Goal: Information Seeking & Learning: Learn about a topic

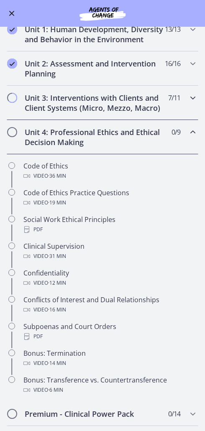
click at [184, 98] on div "Unit 3: Interventions with Clients and Client Systems (Micro, Mezzo, Macro) 7 /…" at bounding box center [103, 103] width 192 height 34
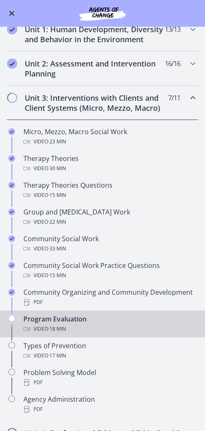
click at [172, 321] on div "Program Evaluation Video · 18 min" at bounding box center [110, 324] width 175 height 20
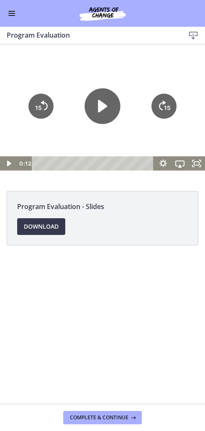
click at [108, 105] on icon "Play Video" at bounding box center [103, 106] width 36 height 36
click at [92, 112] on icon "Play Video" at bounding box center [102, 106] width 40 height 40
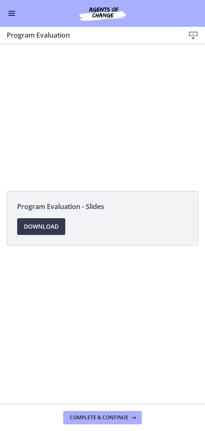
click at [38, 226] on span "Download Opens in a new window" at bounding box center [41, 227] width 35 height 10
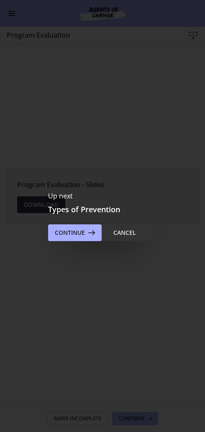
click at [123, 233] on div "Cancel" at bounding box center [124, 233] width 23 height 10
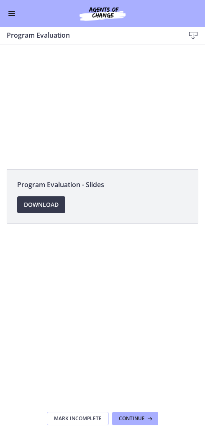
click at [14, 18] on button "Enable menu" at bounding box center [12, 13] width 10 height 10
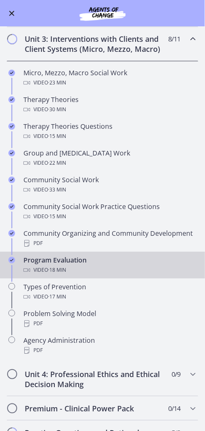
scroll to position [226, 0]
click at [140, 288] on div "Types of Prevention Video · 17 min" at bounding box center [110, 292] width 175 height 20
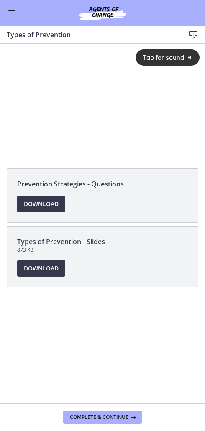
click at [166, 60] on span "Tap for sound" at bounding box center [160, 58] width 48 height 8
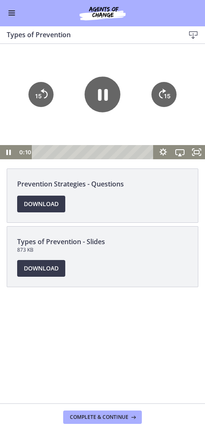
click at [164, 152] on icon "Show settings menu" at bounding box center [163, 152] width 17 height 14
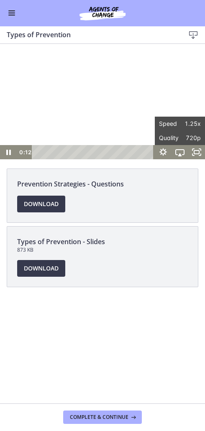
click at [197, 96] on div at bounding box center [102, 101] width 205 height 115
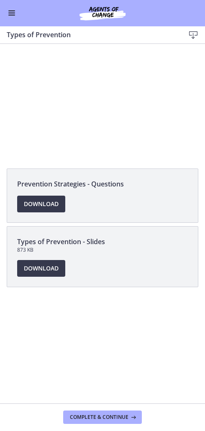
click at [52, 266] on span "Download Opens in a new window" at bounding box center [41, 269] width 35 height 10
click at [69, 91] on div at bounding box center [102, 101] width 205 height 115
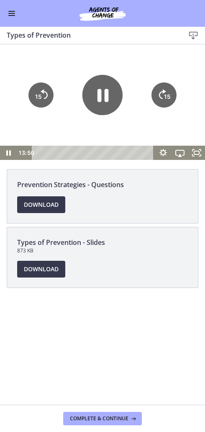
click at [96, 90] on icon "Pause" at bounding box center [102, 95] width 40 height 40
click at [103, 97] on icon "Play Video" at bounding box center [102, 95] width 9 height 13
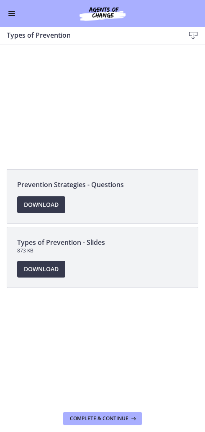
click at [64, 103] on div at bounding box center [102, 101] width 205 height 115
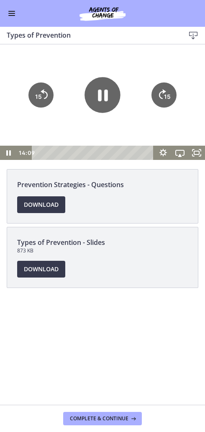
click at [97, 100] on icon "Pause" at bounding box center [103, 95] width 36 height 36
click at [50, 70] on div at bounding box center [102, 101] width 205 height 115
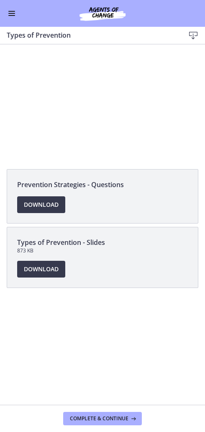
click at [49, 95] on div at bounding box center [102, 101] width 205 height 115
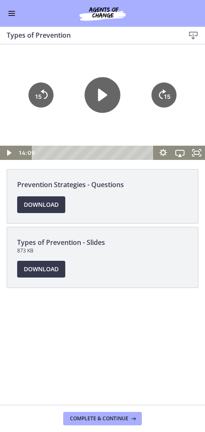
click at [93, 105] on icon "Play Video" at bounding box center [103, 95] width 36 height 36
click at [62, 69] on div at bounding box center [102, 101] width 205 height 115
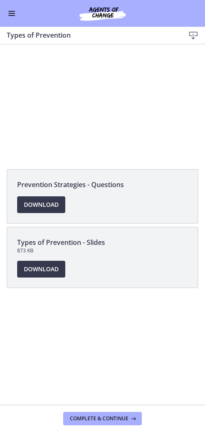
click at [106, 174] on li "Prevention Strategies - Questions Download Opens in a new window" at bounding box center [103, 196] width 192 height 54
click at [91, 108] on div at bounding box center [102, 101] width 205 height 115
click at [100, 93] on div at bounding box center [102, 101] width 205 height 115
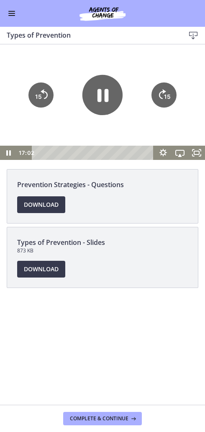
click at [99, 91] on icon "Pause" at bounding box center [102, 95] width 11 height 13
click at [44, 270] on span "Download Opens in a new window" at bounding box center [41, 269] width 35 height 10
click at [108, 99] on icon "Play Video" at bounding box center [102, 95] width 40 height 40
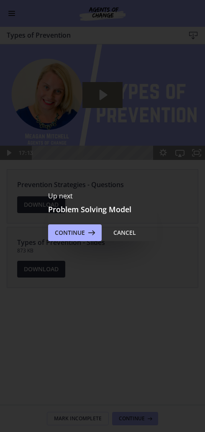
click at [77, 225] on button "Continue" at bounding box center [75, 232] width 54 height 17
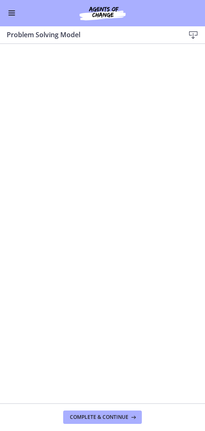
click at [16, 9] on button "Enable menu" at bounding box center [12, 13] width 10 height 10
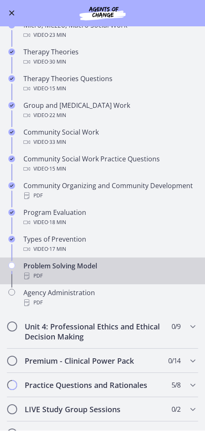
scroll to position [273, 0]
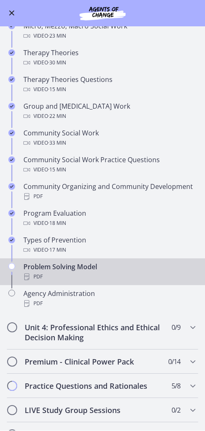
click at [105, 266] on div "Problem Solving Model PDF" at bounding box center [110, 272] width 175 height 20
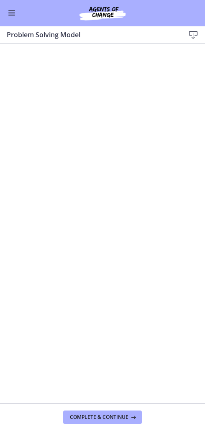
click at [116, 413] on button "Complete & continue" at bounding box center [102, 417] width 79 height 13
click at [118, 423] on button "Complete & continue" at bounding box center [102, 417] width 79 height 13
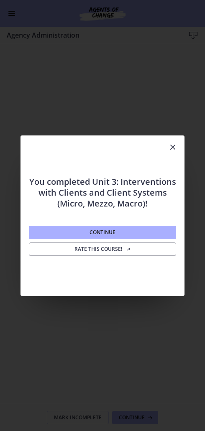
click at [80, 231] on button "Continue" at bounding box center [102, 232] width 147 height 13
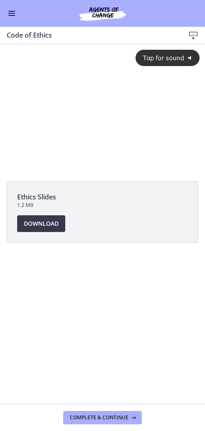
click at [158, 56] on span "Tap for sound" at bounding box center [160, 58] width 48 height 8
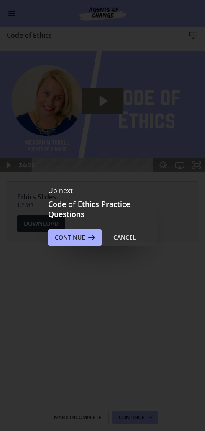
click at [125, 232] on button "Cancel" at bounding box center [125, 237] width 36 height 17
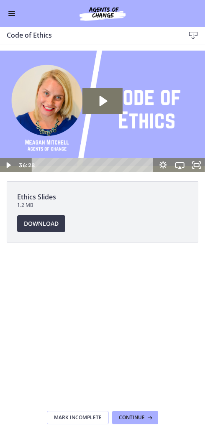
click at [86, 103] on icon "Play Video: cbe64g9t4o1cl02sihb0.mp4" at bounding box center [102, 101] width 40 height 26
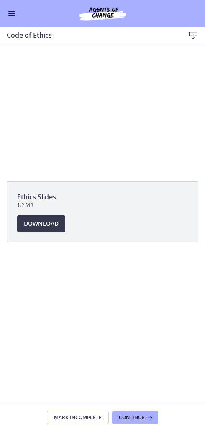
click at [8, 15] on button "Enable menu" at bounding box center [12, 13] width 10 height 10
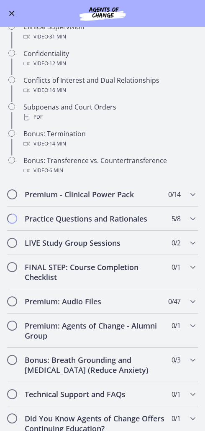
scroll to position [386, 0]
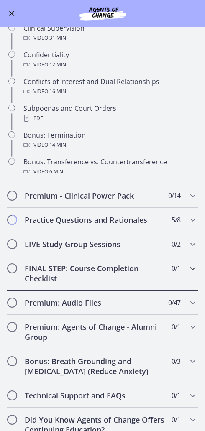
click at [67, 274] on h2 "FINAL STEP: Course Completion Checklist" at bounding box center [95, 274] width 140 height 20
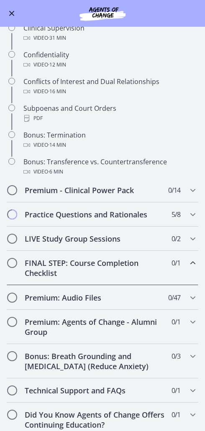
scroll to position [182, 0]
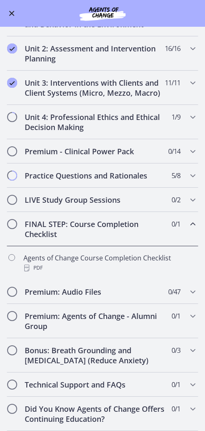
click at [54, 235] on h2 "FINAL STEP: Course Completion Checklist" at bounding box center [95, 229] width 140 height 20
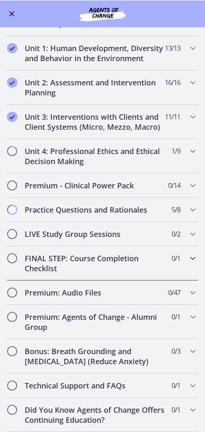
scroll to position [149, 0]
click at [38, 160] on h2 "Unit 4: Professional Ethics and Ethical Decision Making" at bounding box center [95, 156] width 140 height 20
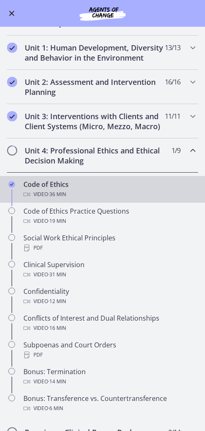
click at [14, 14] on button "Enable menu" at bounding box center [12, 13] width 10 height 10
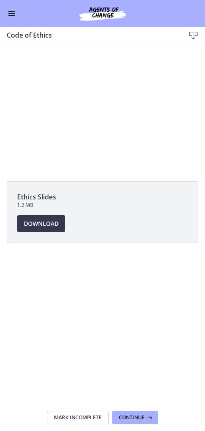
click at [78, 110] on div at bounding box center [102, 108] width 205 height 128
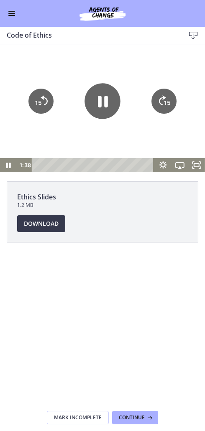
click at [56, 131] on div at bounding box center [102, 108] width 205 height 128
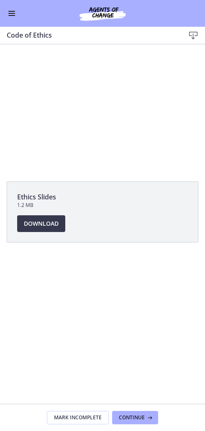
click at [30, 230] on link "Download Opens in a new window" at bounding box center [41, 223] width 48 height 17
click at [64, 92] on div at bounding box center [102, 108] width 205 height 128
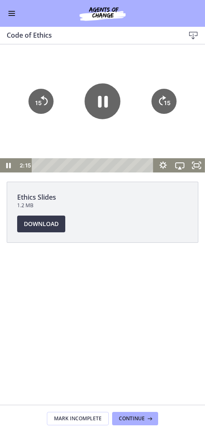
click at [112, 108] on icon "Pause" at bounding box center [103, 101] width 36 height 36
click at [44, 228] on span "Download Opens in a new window" at bounding box center [41, 224] width 35 height 10
